Goal: Task Accomplishment & Management: Complete application form

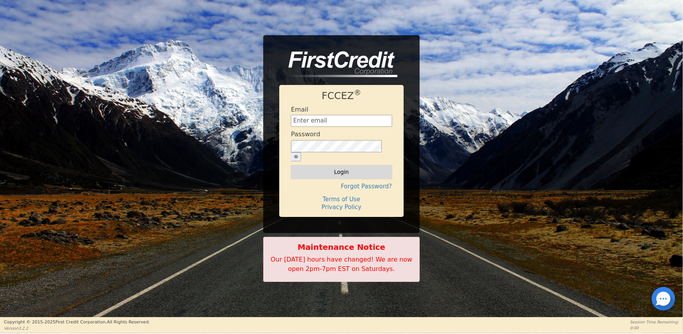
type input "[EMAIL_ADDRESS][DOMAIN_NAME]"
click at [338, 167] on button "Login" at bounding box center [341, 171] width 101 height 13
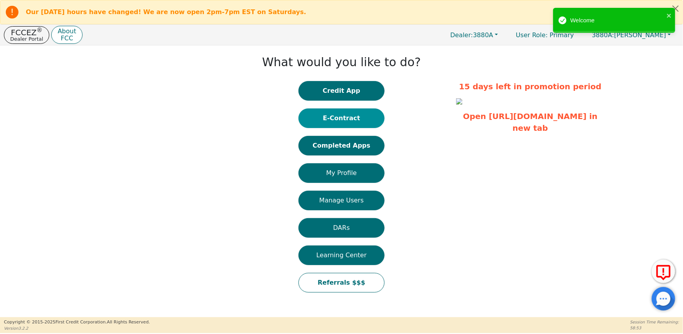
click at [358, 119] on button "E-Contract" at bounding box center [342, 118] width 86 height 20
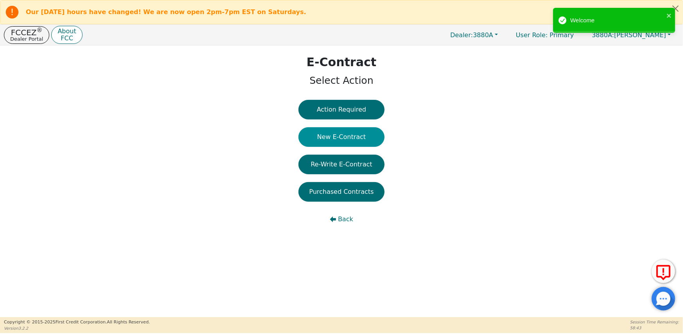
click at [347, 136] on button "New E-Contract" at bounding box center [342, 137] width 86 height 20
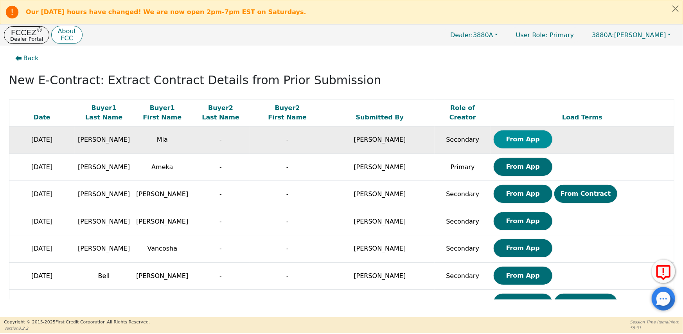
click at [504, 141] on button "From App" at bounding box center [523, 139] width 59 height 18
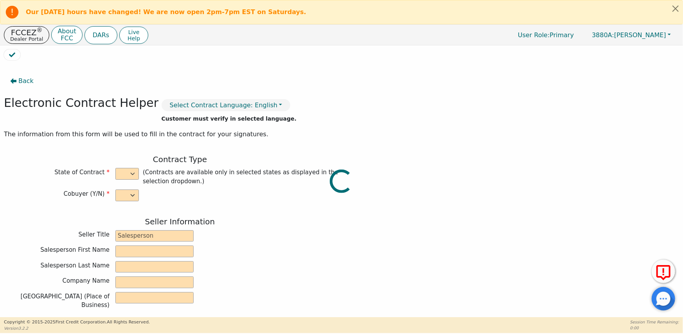
select select "n"
type input "CEO/Owner"
type input "Taylor"
type input "Colwell"
type input "AQUA EXTREME"
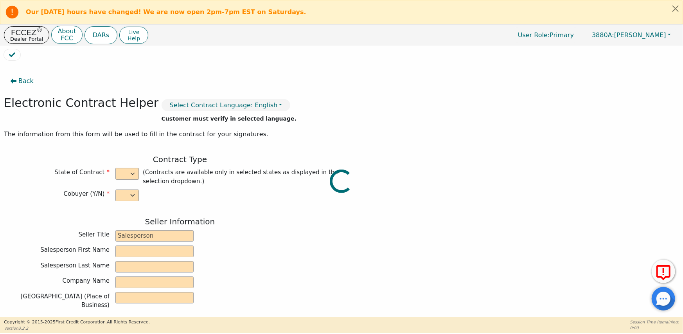
type input "823 GEORGIA HWY 247 S"
type input "KATHLEEN"
select select "GA"
type input "31047"
type input "Mia"
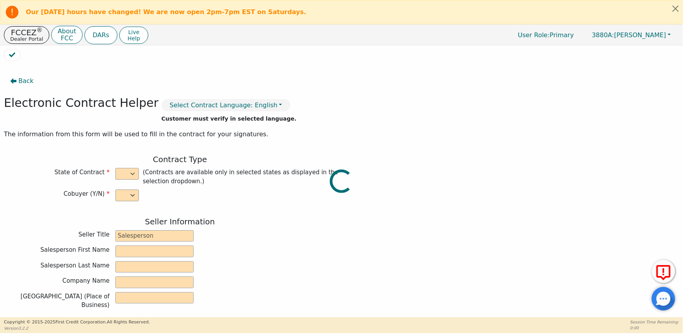
type input "Villareal"
type input "villarealmia18@gmail.com"
type input "451 St Charles dr"
type input "East Dublin"
select select "GA"
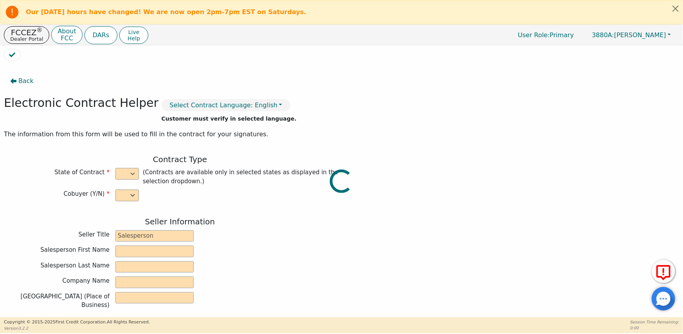
type input "31027"
type input "2025-09-16"
type input "21.98"
type input "2025-11-03"
type input "36"
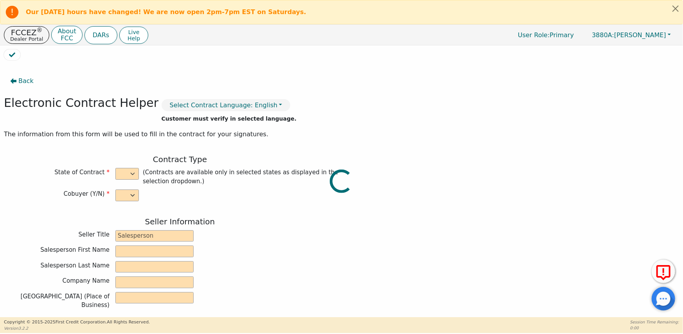
type input "0"
type input "3750.00"
type input "0.00"
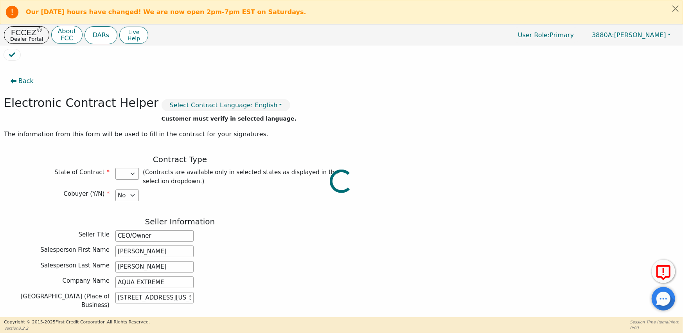
type input "3750.00"
select select "GA"
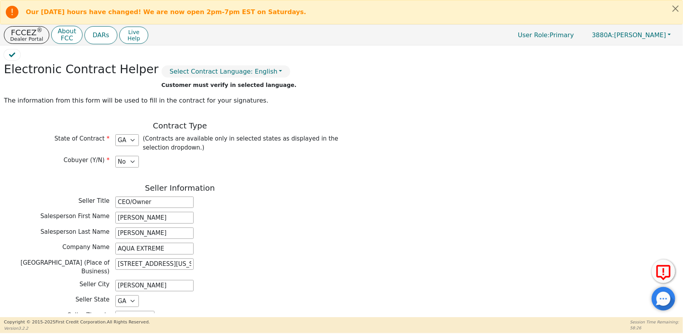
scroll to position [78, 0]
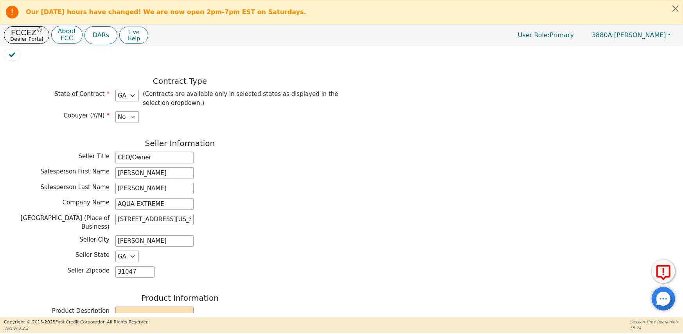
drag, startPoint x: 161, startPoint y: 160, endPoint x: 114, endPoint y: 162, distance: 46.6
click at [114, 162] on div "Seller Title CEO/Owner" at bounding box center [180, 158] width 352 height 12
type input "Sales Rep"
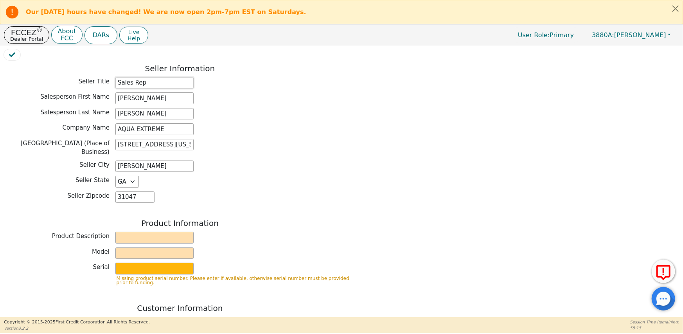
scroll to position [156, 0]
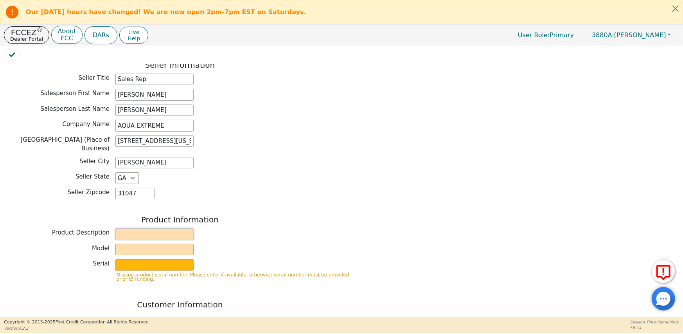
click at [142, 228] on input "text" at bounding box center [154, 234] width 78 height 12
type input "Rainbow"
click at [153, 244] on input "text" at bounding box center [154, 250] width 78 height 12
type input "SRX"
click at [128, 259] on input "text" at bounding box center [154, 265] width 78 height 12
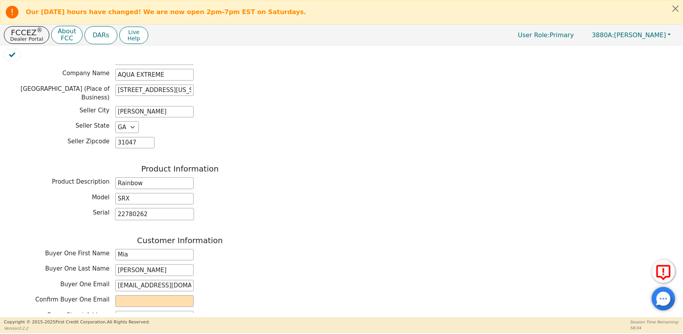
scroll to position [274, 0]
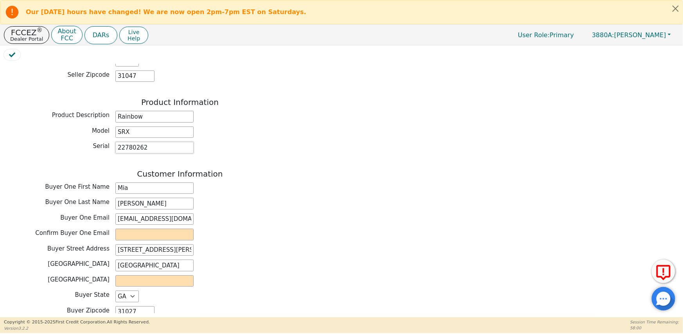
type input "22780262"
drag, startPoint x: 187, startPoint y: 213, endPoint x: 116, endPoint y: 212, distance: 70.4
click at [116, 213] on input "villarealmia18@gmail.com" at bounding box center [154, 219] width 78 height 12
paste input "villarealmia18@gmail.com"
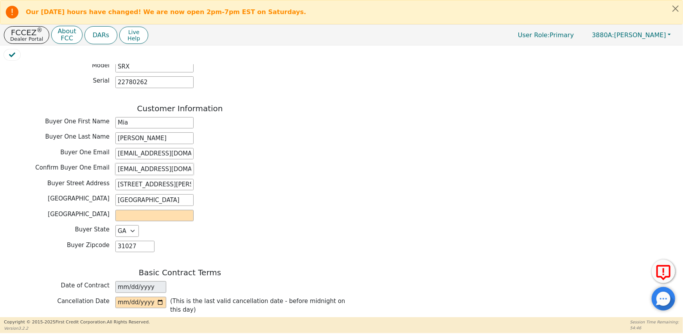
scroll to position [352, 0]
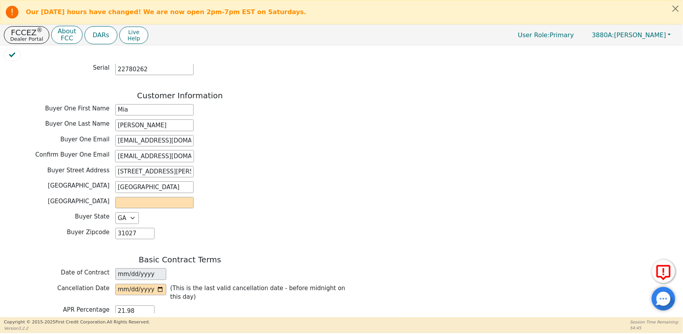
type input "villarealmia18@gmail.com"
click at [144, 198] on input "text" at bounding box center [154, 203] width 78 height 12
type input "l"
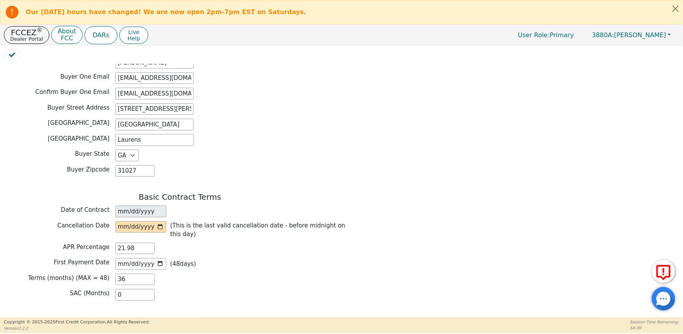
scroll to position [430, 0]
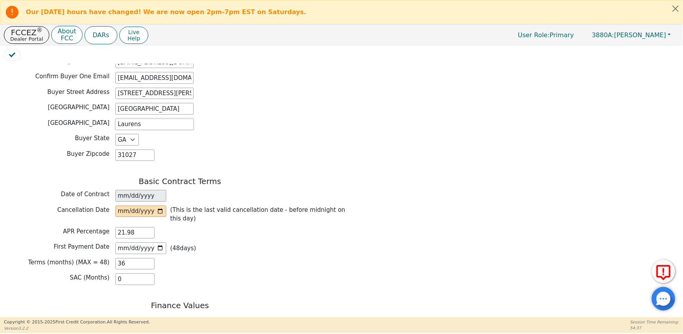
type input "Laurens"
click at [164, 205] on input "date" at bounding box center [140, 211] width 51 height 12
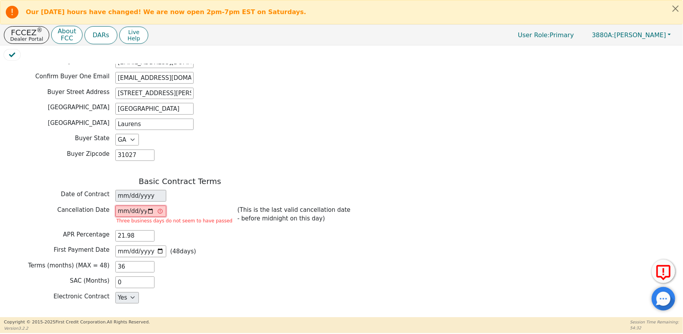
click at [149, 205] on input "2025-09-18" at bounding box center [140, 211] width 51 height 12
type input "2025-09-19"
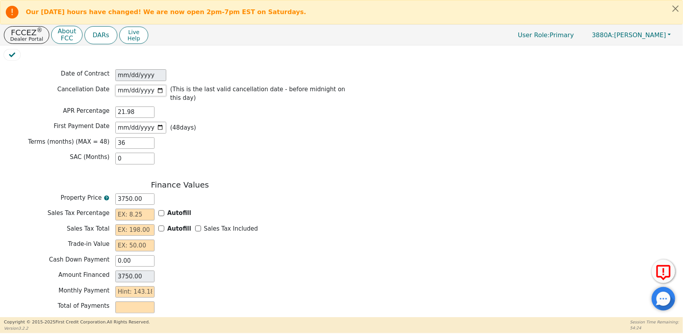
scroll to position [538, 0]
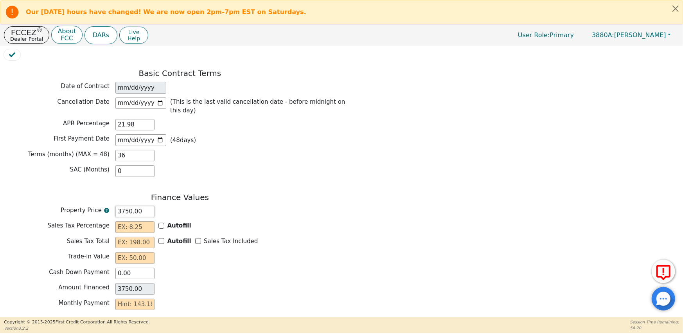
drag, startPoint x: 142, startPoint y: 197, endPoint x: 114, endPoint y: 199, distance: 27.8
click at [114, 206] on div "Property Price 3750.00" at bounding box center [180, 212] width 352 height 12
click at [148, 206] on input "3750.00" at bounding box center [134, 212] width 39 height 12
type input "375"
type input "375.00"
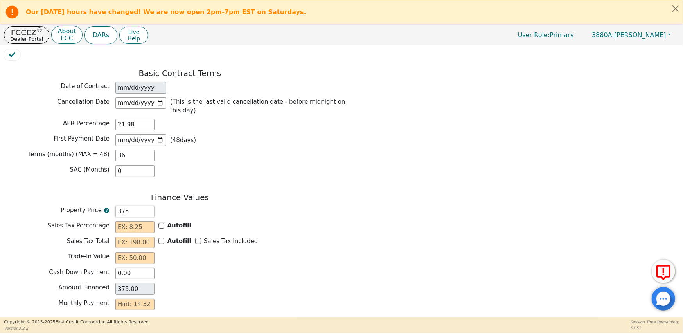
type input "37"
type input "37.00"
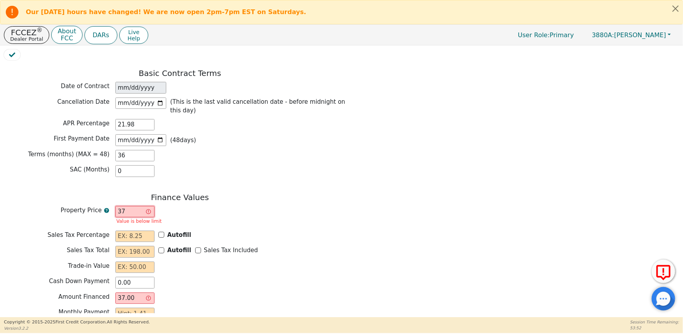
type input "3"
type input "3.00"
type input "0.00"
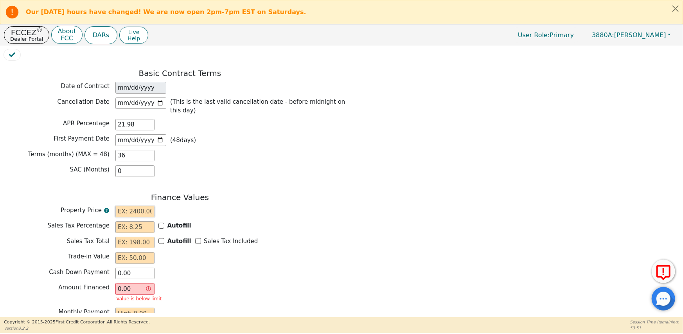
type input "4"
type input "4.00"
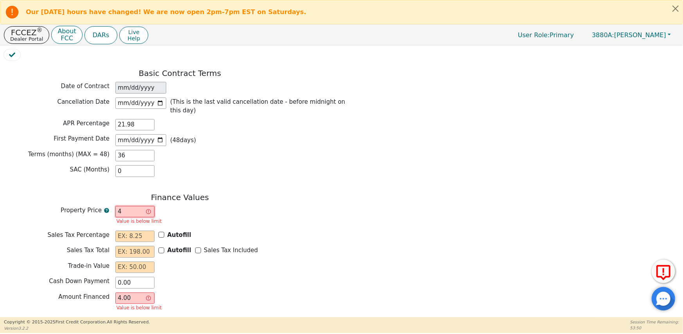
type input "40"
type input "40.00"
type input "405"
type input "405.00"
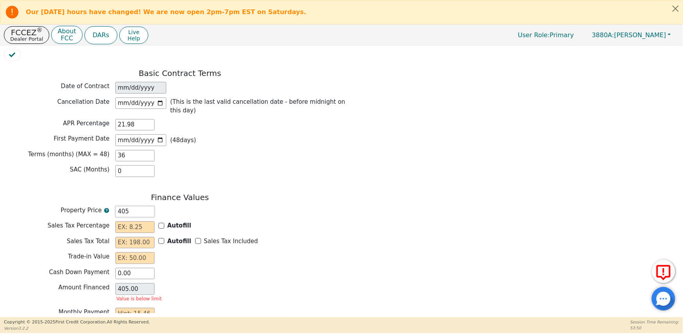
type input "4050"
type input "4050.00"
click at [195, 238] on input "Sales Tax Included" at bounding box center [198, 241] width 6 height 6
checkbox input "true"
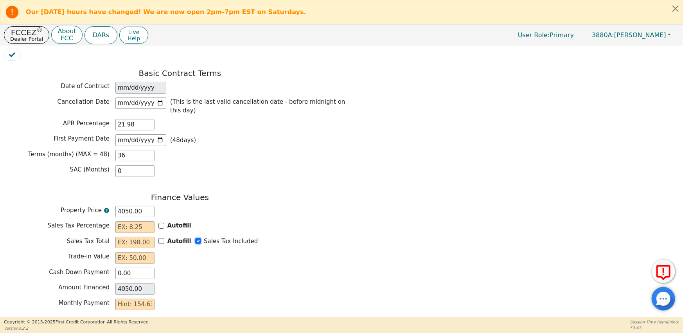
type input "0.00"
click at [160, 223] on input "Autofill" at bounding box center [161, 226] width 6 height 6
checkbox input "true"
type input "0.00"
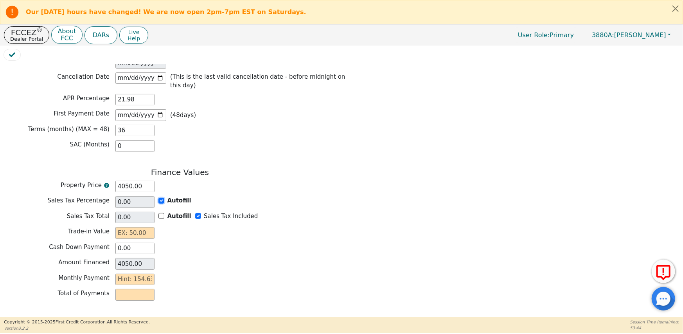
scroll to position [577, 0]
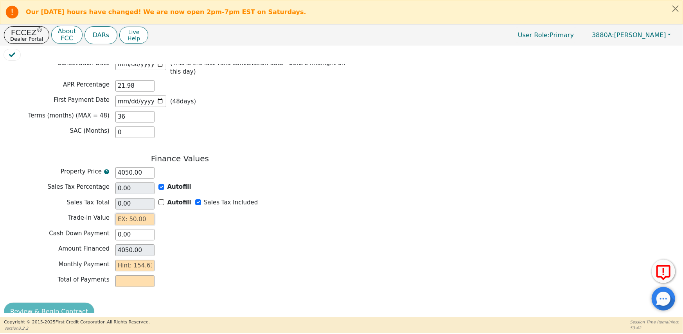
click at [150, 213] on input "text" at bounding box center [134, 219] width 39 height 12
type input "0.00"
click at [194, 213] on div "Trade-in Value 0.00" at bounding box center [180, 220] width 352 height 14
drag, startPoint x: 139, startPoint y: 220, endPoint x: 111, endPoint y: 220, distance: 27.8
click at [111, 229] on div "Cash Down Payment 0.00" at bounding box center [180, 235] width 352 height 12
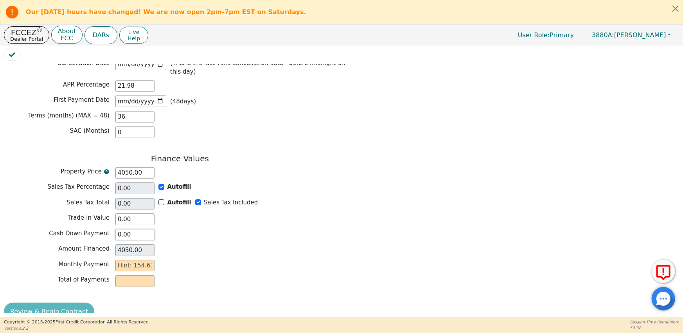
type input "1"
type input "4049.00"
type input "15"
type input "4035.00"
type input "150"
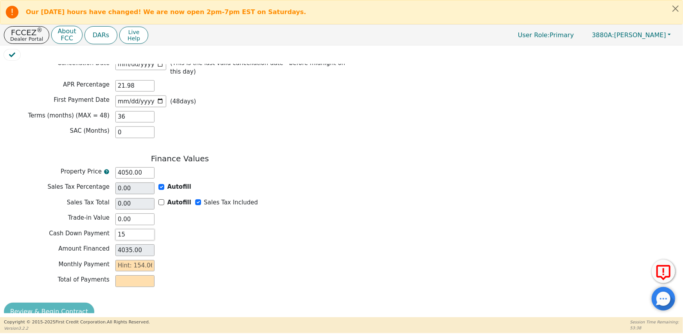
type input "3900.00"
type input "150.00"
click at [187, 213] on div "Trade-in Value 0.00" at bounding box center [180, 220] width 352 height 14
click at [133, 260] on input "text" at bounding box center [134, 266] width 39 height 12
type input "1"
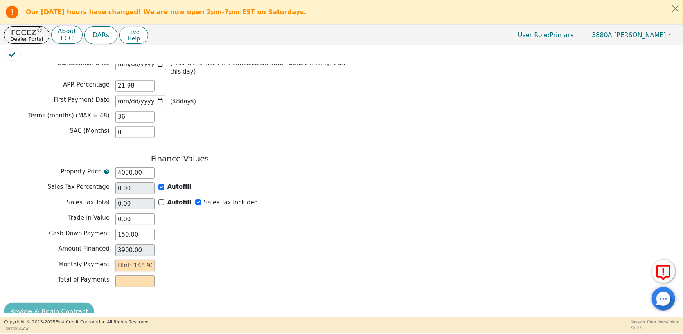
type input "36.00"
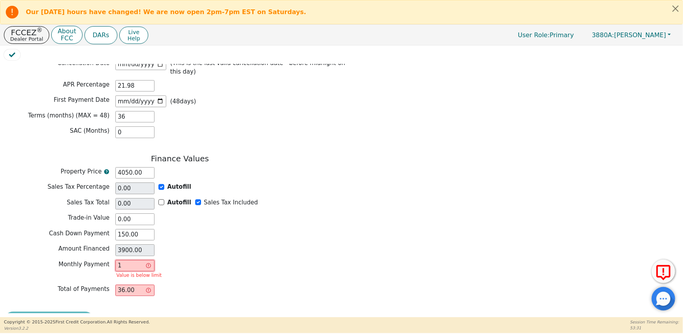
type input "14"
type input "504.00"
type input "148"
type input "5328.00"
type input "148.9"
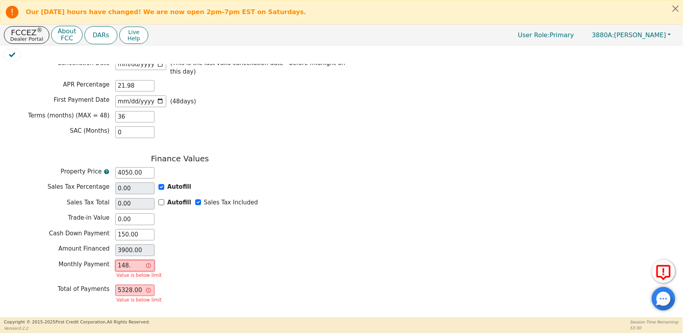
type input "5360.40"
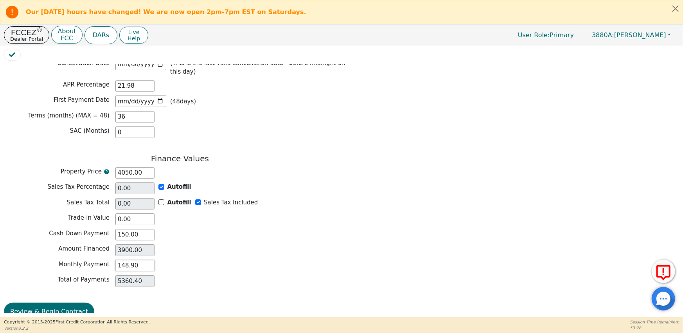
type input "148.90"
click at [215, 244] on div "Amount Financed 3900.00" at bounding box center [180, 251] width 352 height 14
click at [48, 302] on button "Review & Begin Contract" at bounding box center [49, 311] width 90 height 18
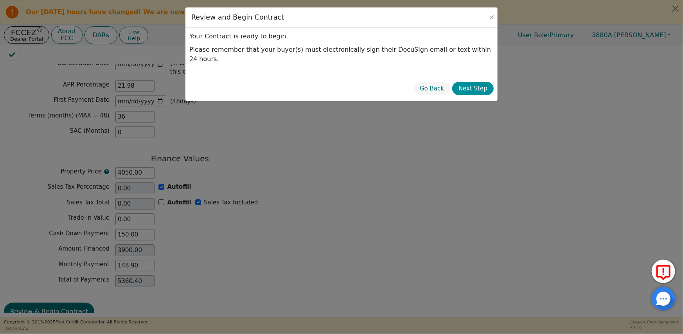
click at [477, 82] on button "Next Step" at bounding box center [472, 89] width 41 height 14
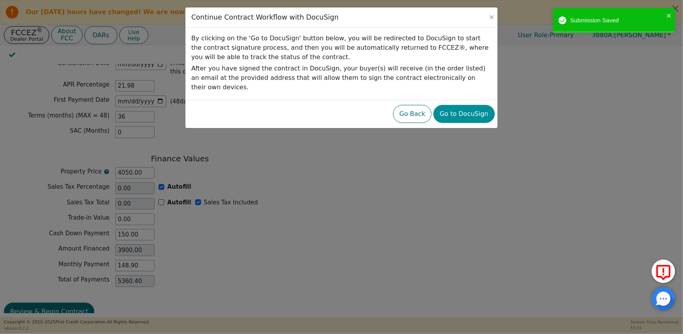
click at [474, 105] on button "Go to DocuSign" at bounding box center [463, 114] width 61 height 18
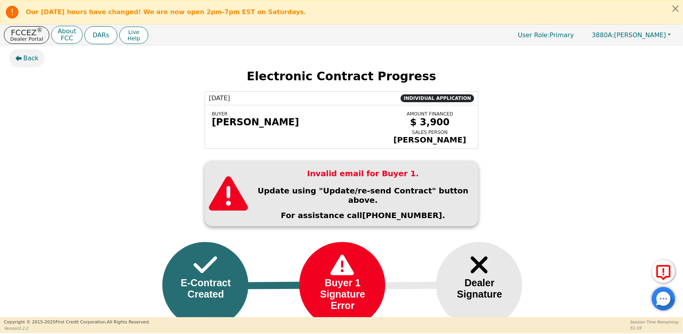
click at [32, 59] on span "Back" at bounding box center [30, 58] width 15 height 9
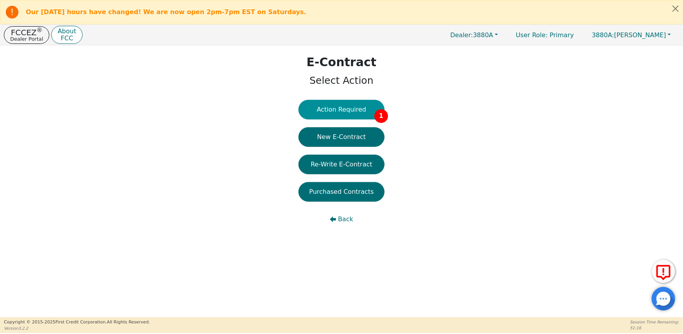
click at [370, 114] on button "Action Required 1" at bounding box center [342, 110] width 86 height 20
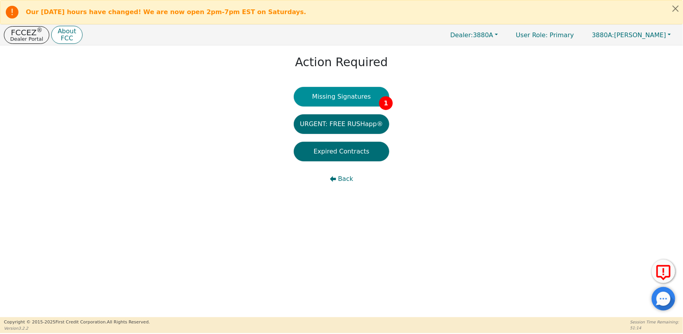
click at [348, 98] on button "Missing Signatures 1" at bounding box center [342, 97] width 96 height 20
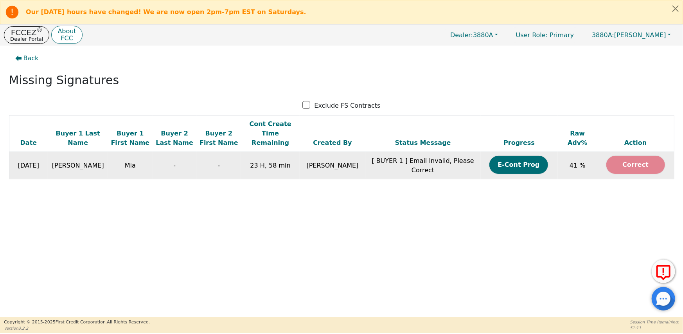
click at [629, 158] on button "Correct" at bounding box center [635, 165] width 59 height 18
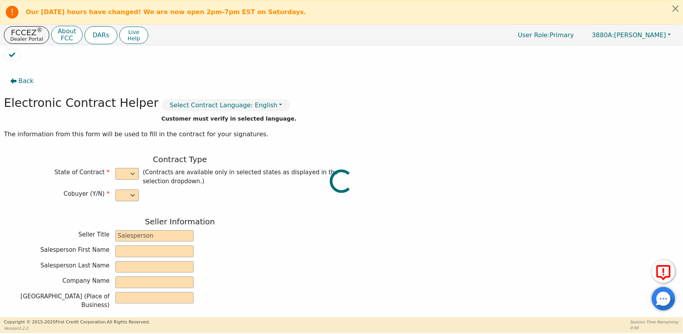
select select "n"
type input "Sales Rep"
type input "Taylor"
type input "Colwell"
type input "AQUA EXTREME"
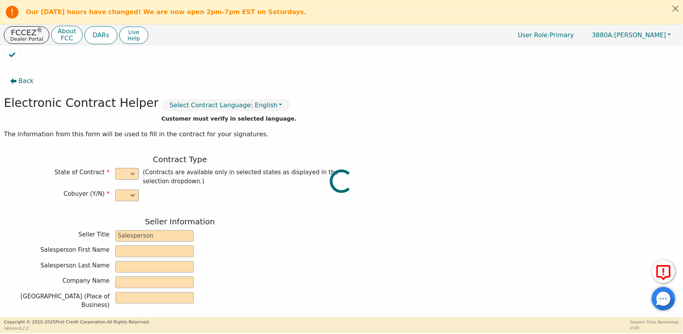
type input "823 GEORGIA HWY 247 S"
type input "KATHLEEN"
select select "GA"
type input "31047"
type input "Rainbow"
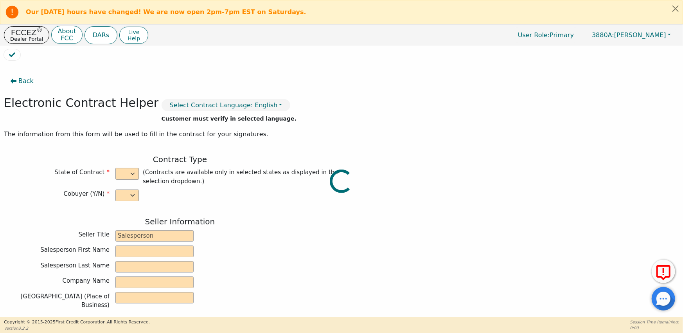
type input "SRX"
type input "22780262"
type input "Mia"
type input "[PERSON_NAME]"
type input "villarealmia18@gmail.com"
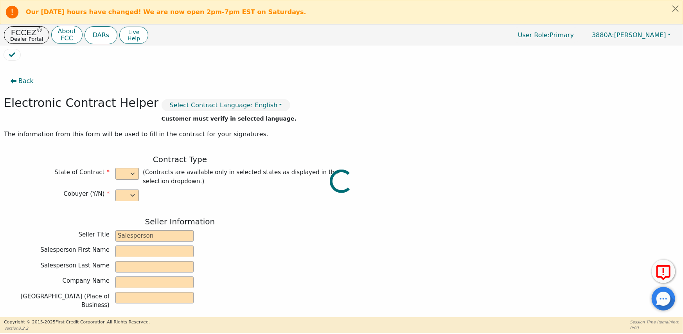
type input "villarealmia18@gmail.com"
type input "451 St Charles dr"
type input "East Dublin"
type input "Laurens"
select select "GA"
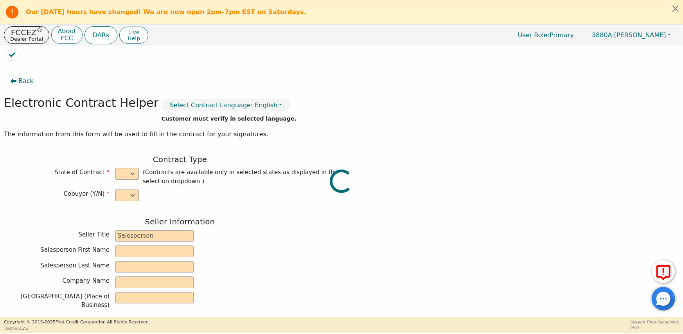
type input "31027"
type input "2025-09-16"
type input "21.98"
type input "2025-11-03"
type input "36"
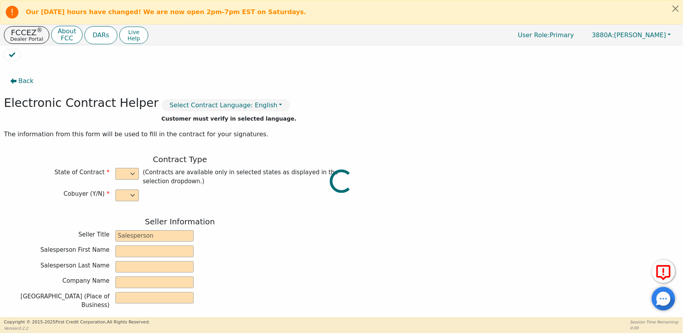
type input "0"
type input "4050.00"
type input "0.00"
checkbox input "true"
type input "0.00"
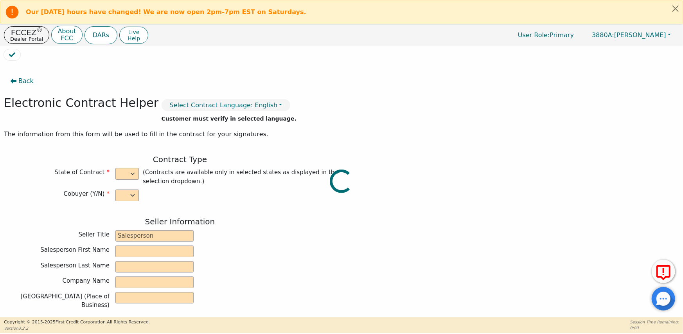
checkbox input "true"
type input "0.00"
type input "150.00"
type input "3900.00"
type input "5360.40"
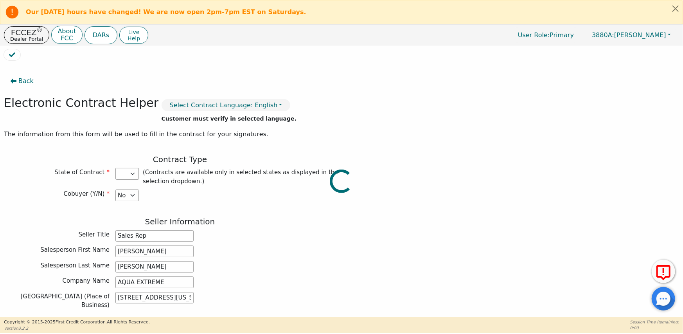
select select "GA"
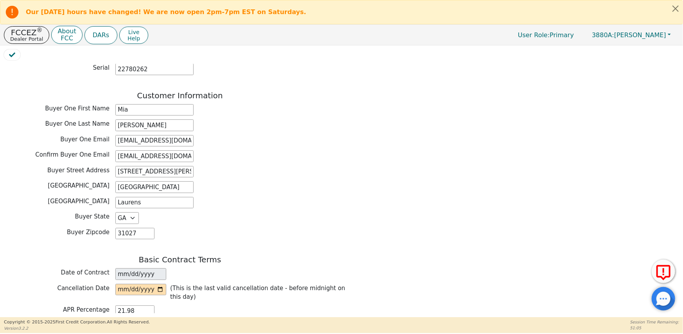
scroll to position [313, 0]
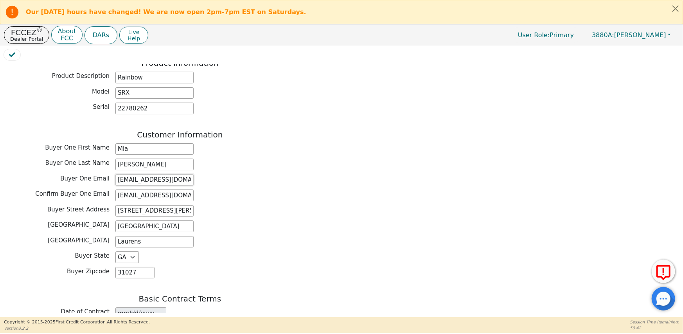
drag, startPoint x: 191, startPoint y: 173, endPoint x: 113, endPoint y: 174, distance: 77.5
click at [113, 174] on div "Buyer One Email villarealmia18@gmail.com" at bounding box center [180, 180] width 352 height 12
click at [190, 174] on input "villarealmia18@gmail.com" at bounding box center [154, 180] width 78 height 12
drag, startPoint x: 189, startPoint y: 170, endPoint x: 113, endPoint y: 174, distance: 76.8
click at [113, 174] on div "Buyer One Email villarealmia18@gmail.com" at bounding box center [180, 180] width 352 height 12
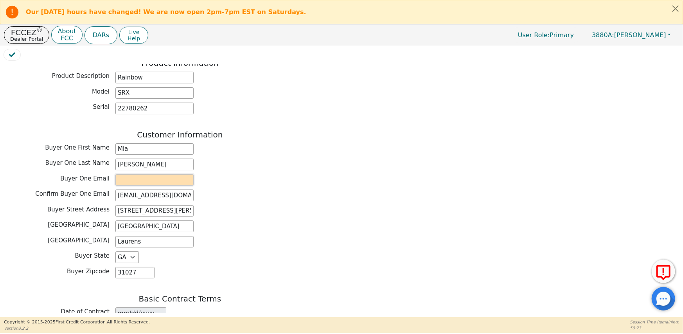
paste input "villarrealmia18@gmail.com"
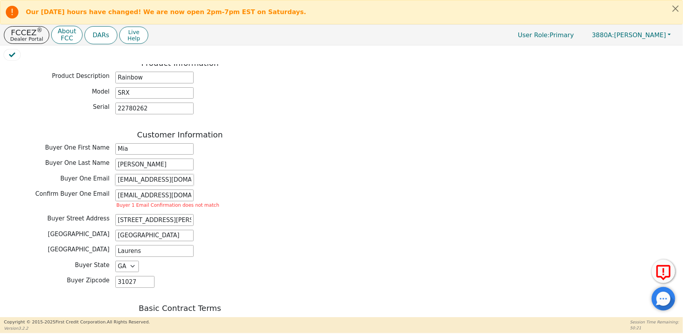
type input "villarrealmia18@gmail.com"
drag, startPoint x: 187, startPoint y: 191, endPoint x: 114, endPoint y: 200, distance: 74.1
click at [114, 200] on div "Confirm Buyer One Email villarealmia18@gmail.com Buyer 1 Email Confirmation doe…" at bounding box center [180, 199] width 352 height 21
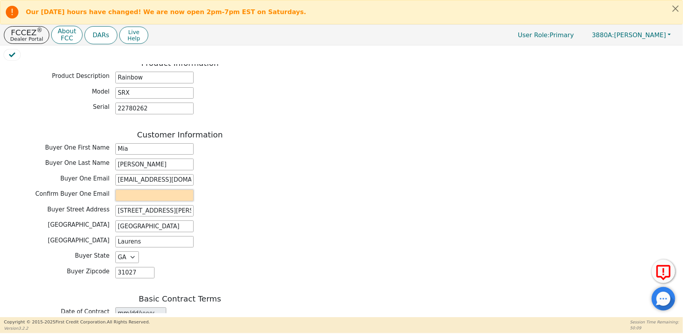
paste input "villarrealmia18@gmail.com"
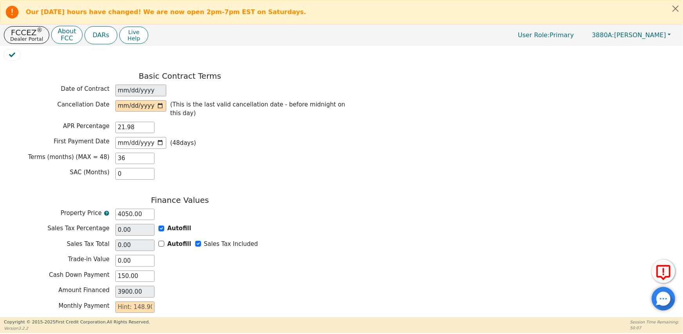
scroll to position [499, 0]
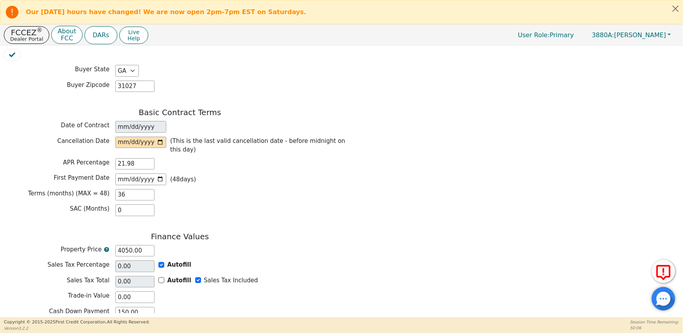
type input "villarrealmia18@gmail.com"
click at [137, 137] on input "date" at bounding box center [140, 143] width 51 height 12
click at [163, 137] on input "date" at bounding box center [140, 143] width 51 height 12
type input "2025-09-19"
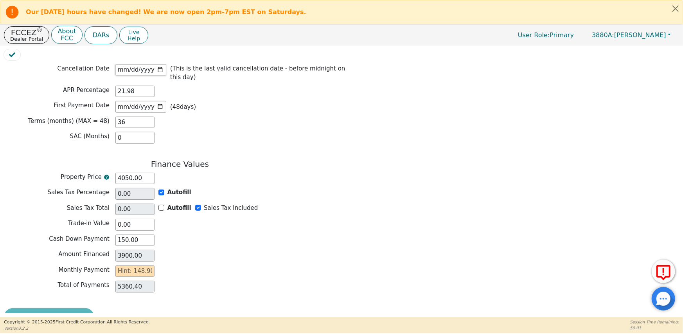
scroll to position [577, 0]
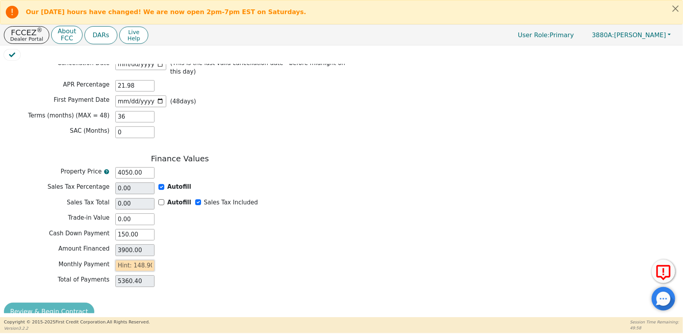
click at [143, 260] on input "text" at bounding box center [134, 266] width 39 height 12
type input "1"
type input "36.00"
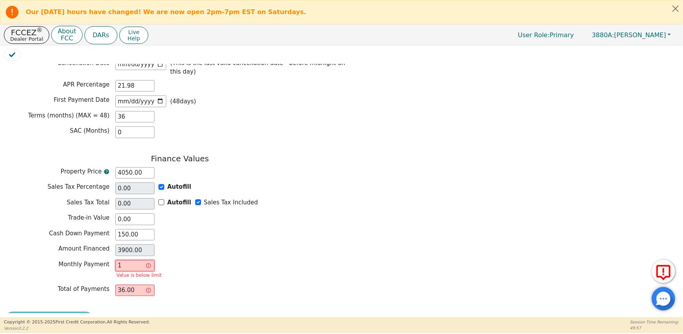
type input "14"
type input "504.00"
type input "149"
type input "5364.00"
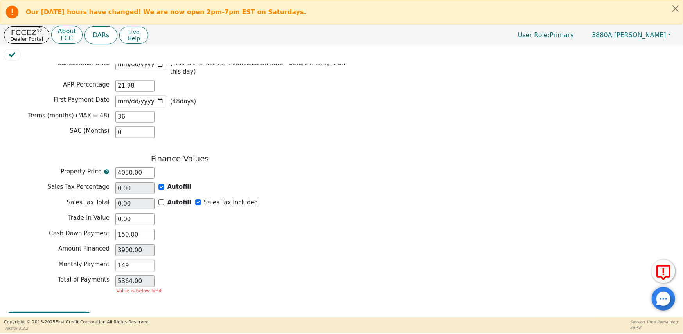
type input "14"
type input "504.00"
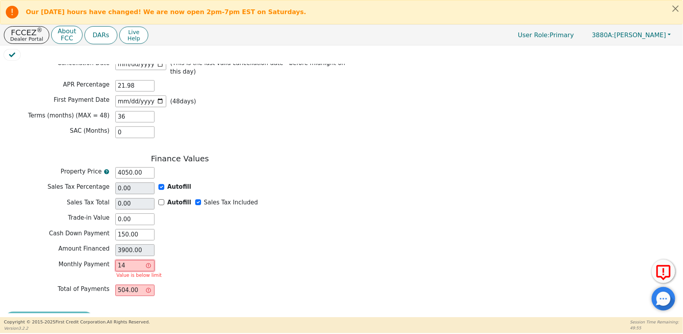
type input "148"
type input "5328.00"
type input "148.9"
type input "5360.40"
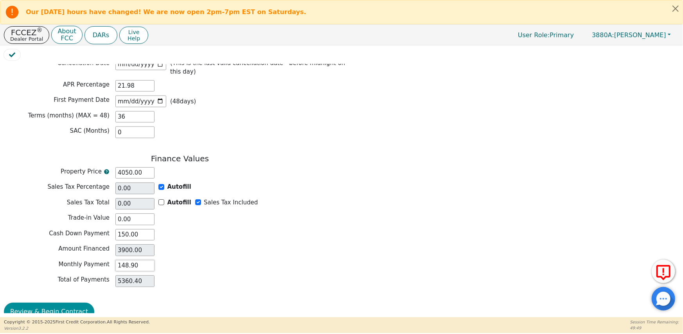
type input "148.90"
click at [51, 302] on button "Review & Begin Contract" at bounding box center [49, 311] width 90 height 18
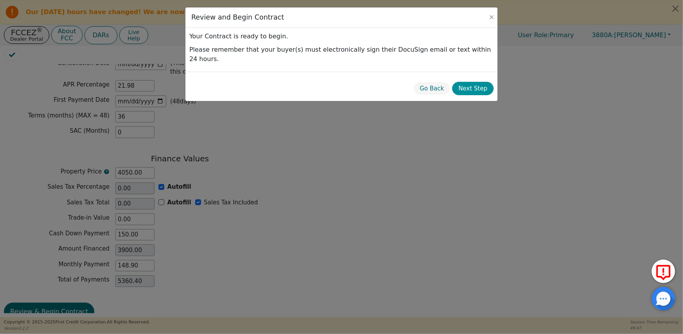
click at [486, 82] on button "Next Step" at bounding box center [472, 89] width 41 height 14
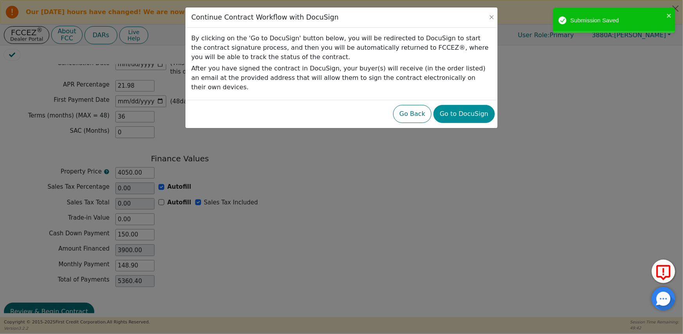
click at [474, 105] on button "Go to DocuSign" at bounding box center [463, 114] width 61 height 18
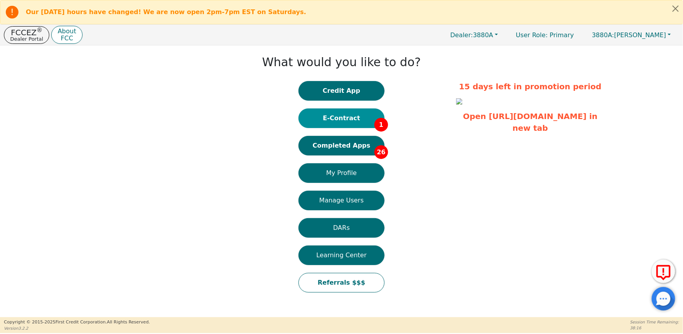
click at [370, 118] on button "E-Contract 1" at bounding box center [342, 118] width 86 height 20
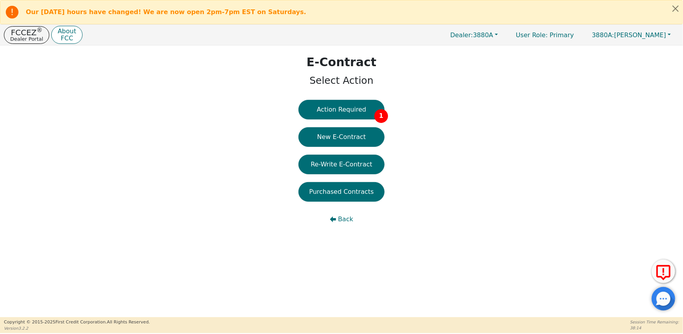
drag, startPoint x: 360, startPoint y: 109, endPoint x: 363, endPoint y: 118, distance: 9.7
click at [360, 111] on button "Action Required 1" at bounding box center [342, 110] width 86 height 20
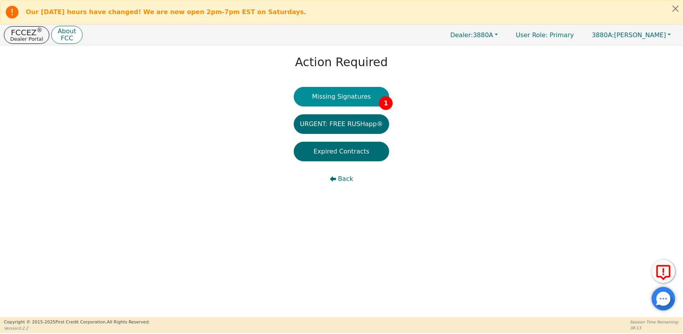
click at [348, 97] on button "Missing Signatures 1" at bounding box center [342, 97] width 96 height 20
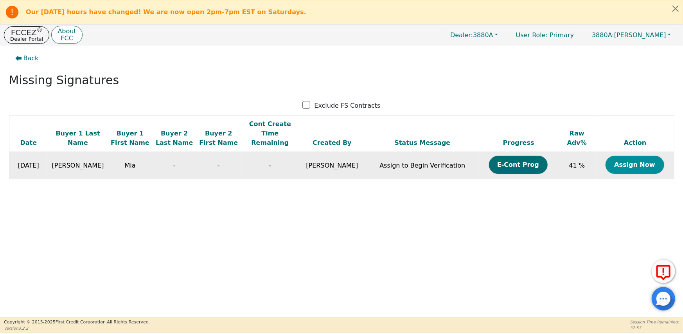
click at [619, 156] on button "Assign Now" at bounding box center [635, 165] width 59 height 18
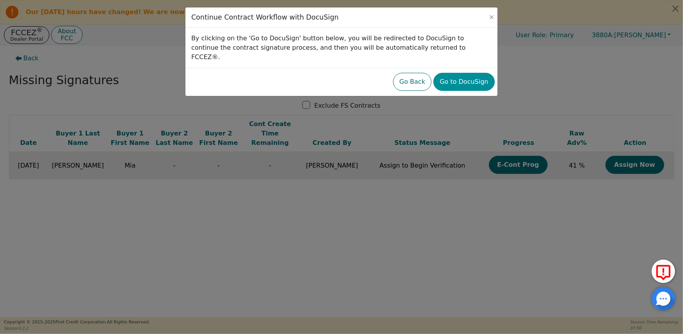
click at [462, 73] on button "Go to DocuSign" at bounding box center [463, 82] width 61 height 18
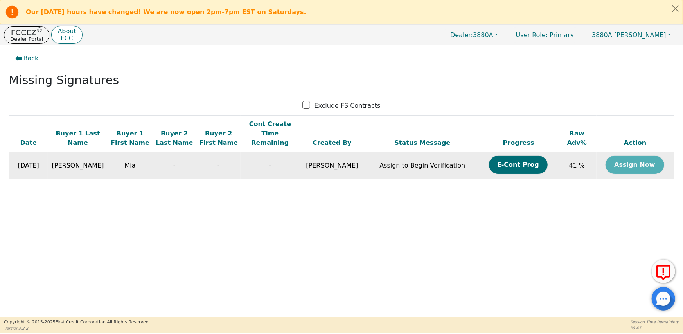
click at [631, 158] on td "Assign Now" at bounding box center [635, 165] width 77 height 27
click at [633, 156] on td "Assign Now" at bounding box center [635, 165] width 77 height 27
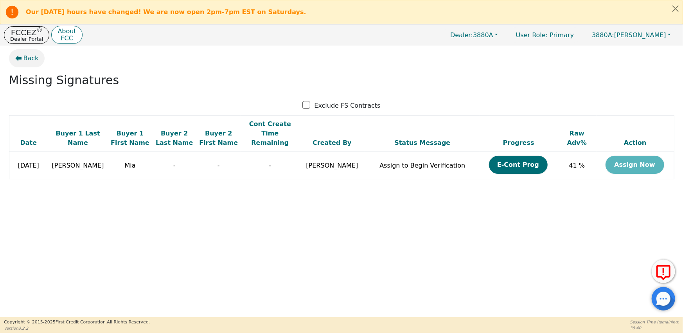
click at [28, 59] on span "Back" at bounding box center [30, 58] width 15 height 9
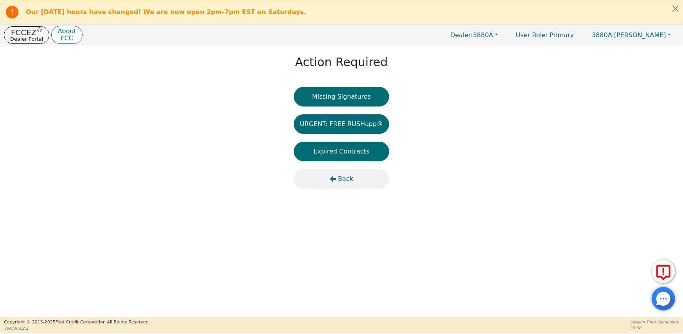
click at [343, 180] on span "Back" at bounding box center [345, 178] width 15 height 9
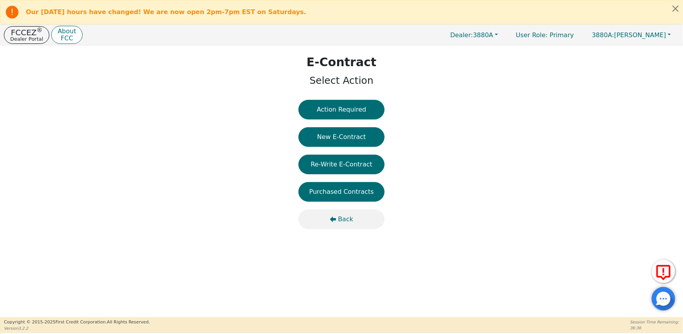
click at [342, 219] on span "Back" at bounding box center [345, 218] width 15 height 9
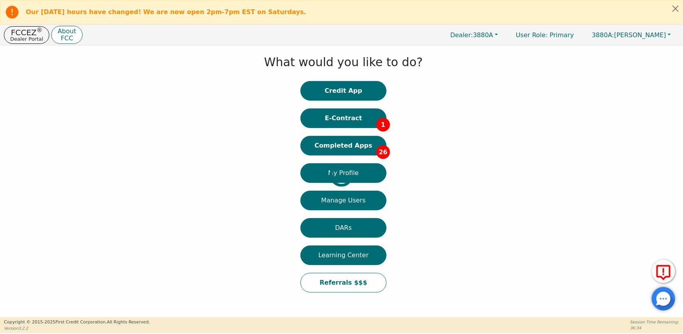
click at [6, 120] on div at bounding box center [6, 174] width 0 height 251
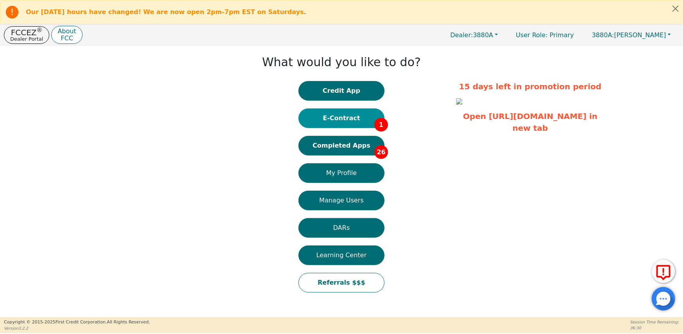
click at [344, 115] on button "E-Contract 1" at bounding box center [342, 118] width 86 height 20
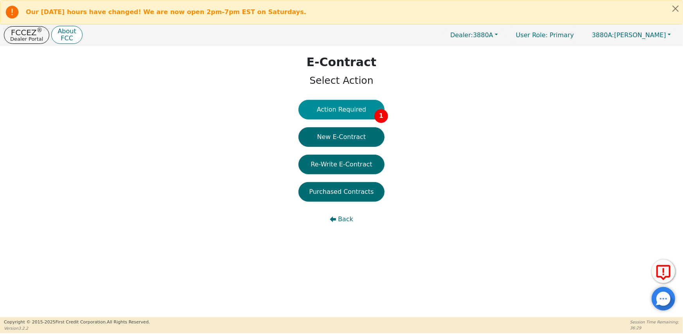
click at [352, 108] on button "Action Required 1" at bounding box center [342, 110] width 86 height 20
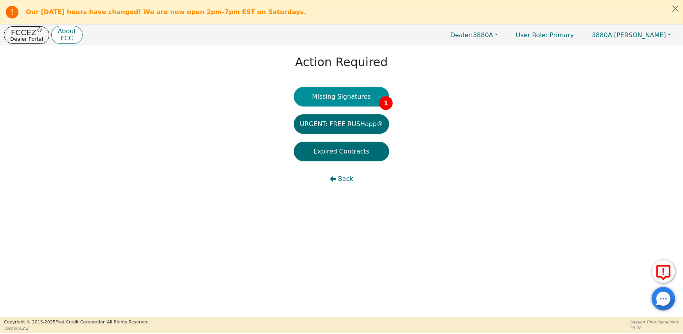
click at [355, 98] on button "Missing Signatures 1" at bounding box center [342, 97] width 96 height 20
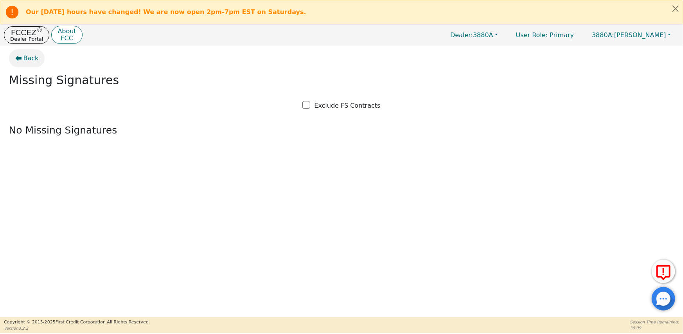
click at [30, 57] on span "Back" at bounding box center [30, 58] width 15 height 9
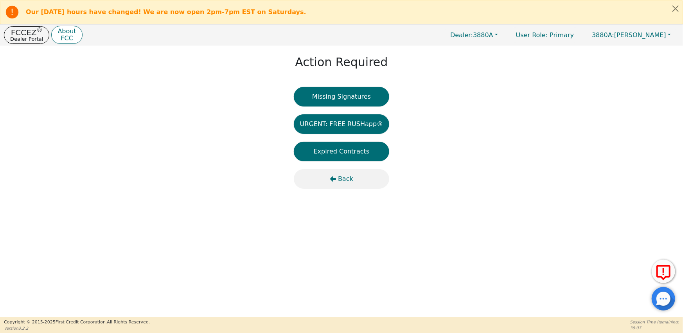
click at [345, 178] on span "Back" at bounding box center [345, 178] width 15 height 9
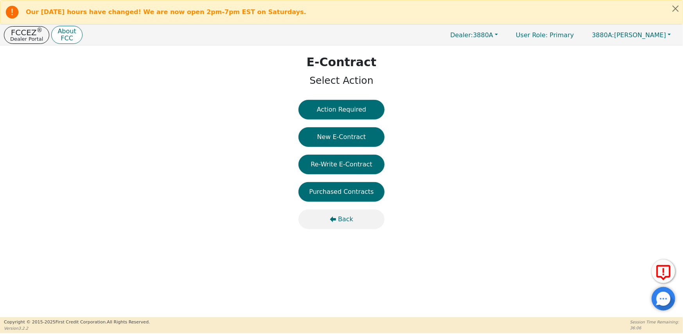
click at [344, 224] on button "Back" at bounding box center [342, 219] width 86 height 20
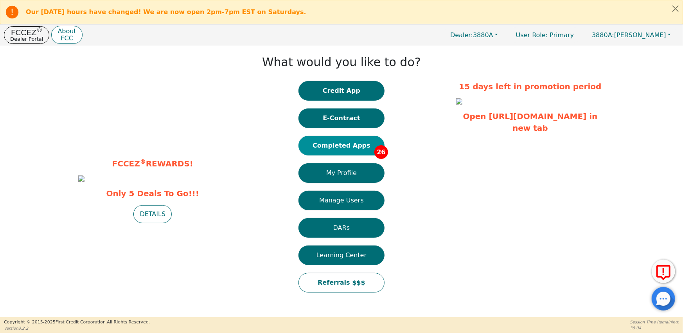
click at [353, 146] on button "Completed Apps 26" at bounding box center [342, 146] width 86 height 20
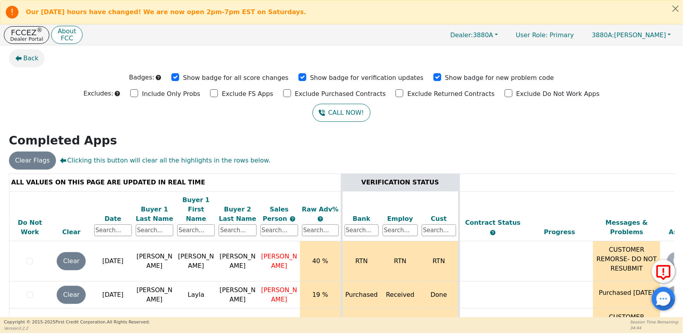
click at [22, 56] on button "Back" at bounding box center [27, 58] width 36 height 18
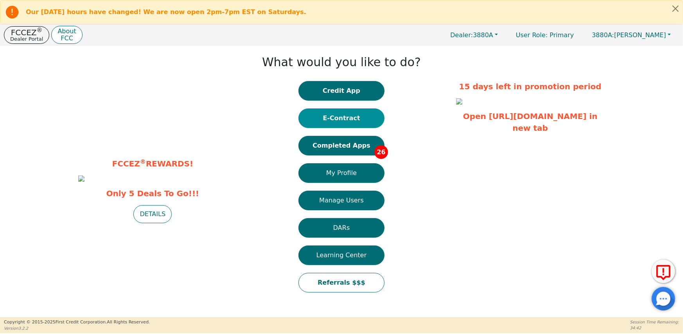
click at [344, 119] on button "E-Contract" at bounding box center [342, 118] width 86 height 20
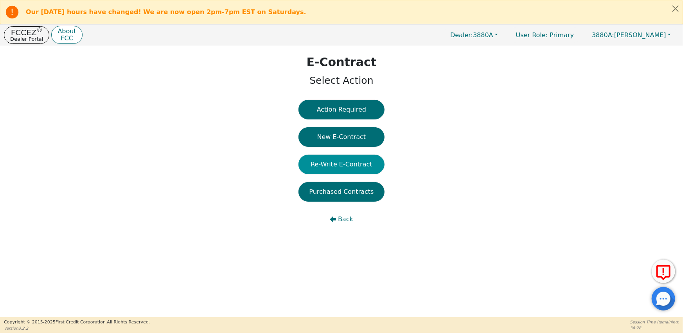
click at [328, 165] on button "Re-Write E-Contract" at bounding box center [342, 165] width 86 height 20
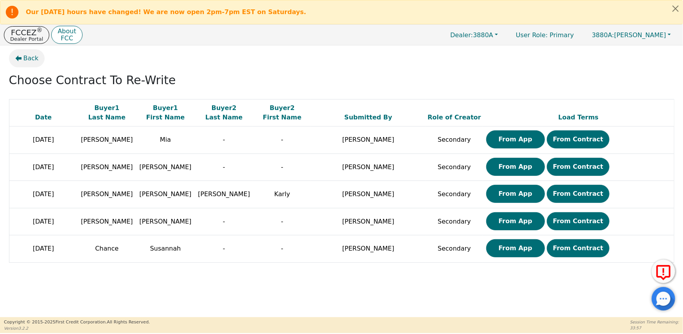
click at [23, 57] on span "Back" at bounding box center [30, 58] width 15 height 9
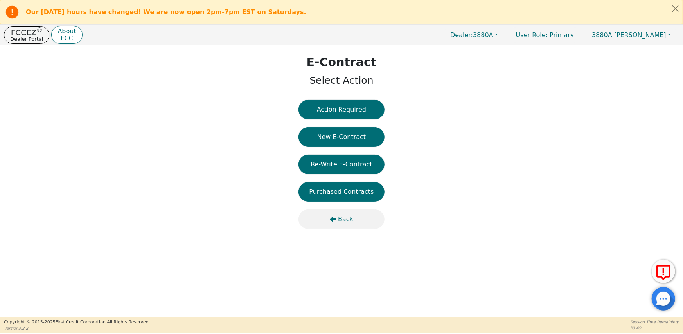
click at [342, 215] on span "Back" at bounding box center [345, 218] width 15 height 9
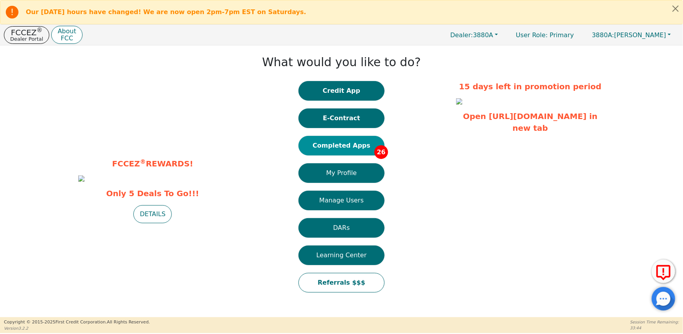
click at [331, 147] on button "Completed Apps 26" at bounding box center [342, 146] width 86 height 20
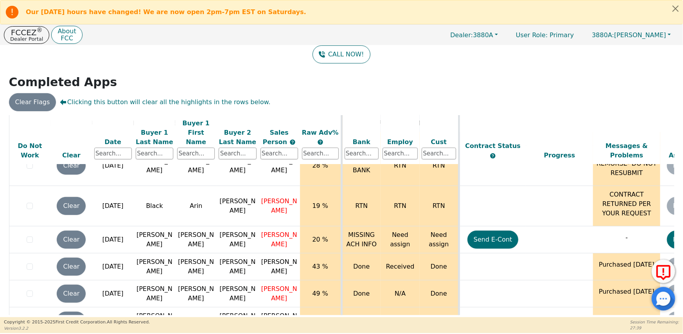
scroll to position [104, 0]
